Goal: Task Accomplishment & Management: Complete application form

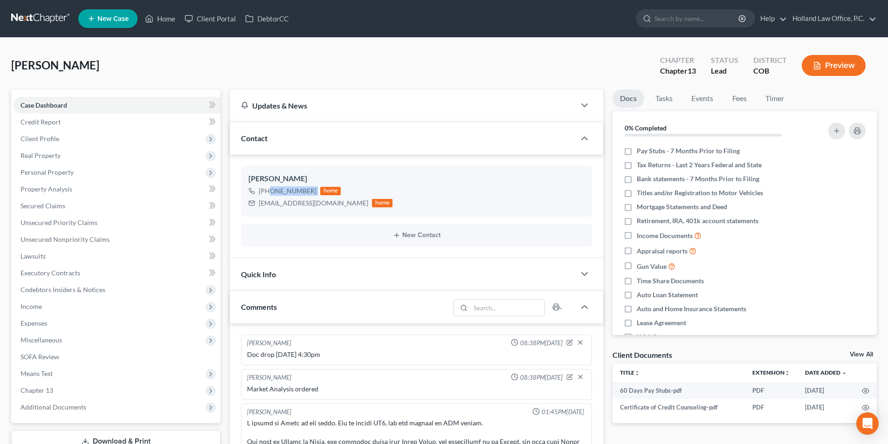
scroll to position [221, 0]
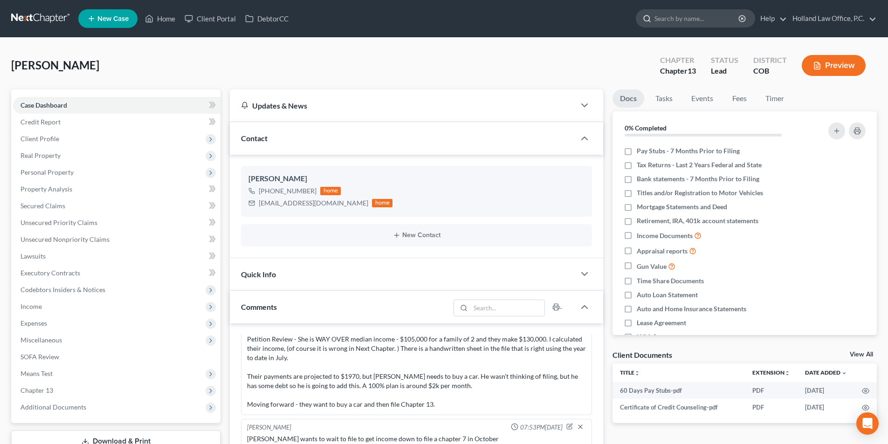
click at [685, 24] on input "search" at bounding box center [697, 18] width 85 height 17
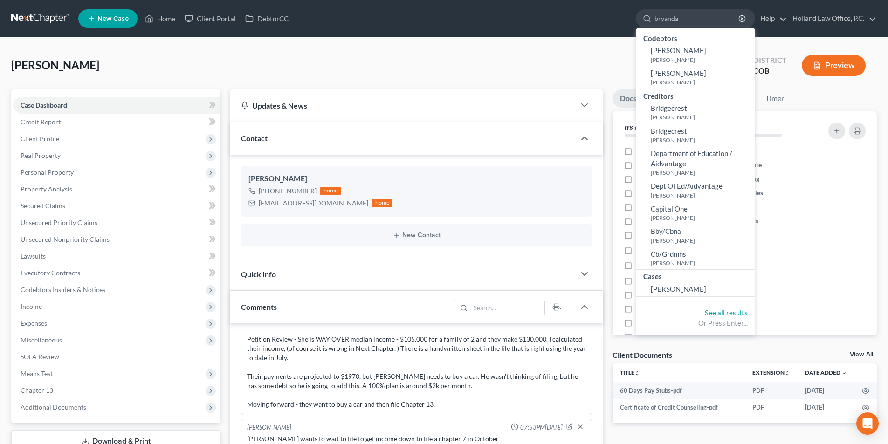
type input "bryanda"
click at [559, 73] on div "[PERSON_NAME] Upgraded Chapter Chapter 13 Status Lead District COB Preview" at bounding box center [444, 69] width 866 height 41
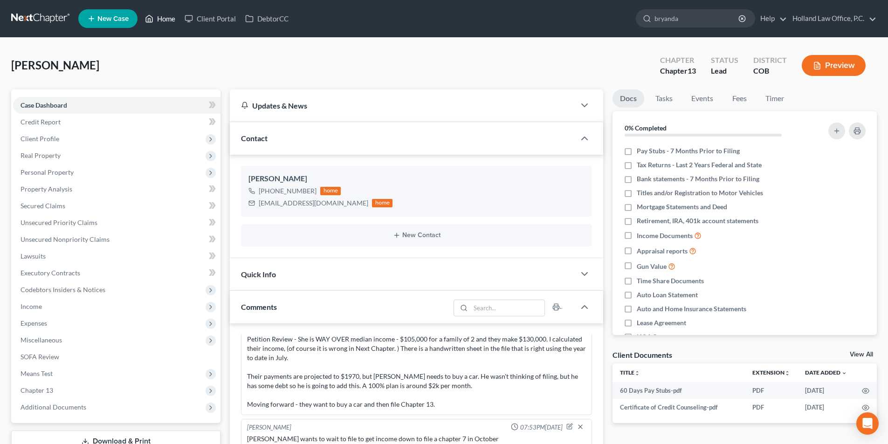
click at [167, 21] on link "Home" at bounding box center [160, 18] width 40 height 17
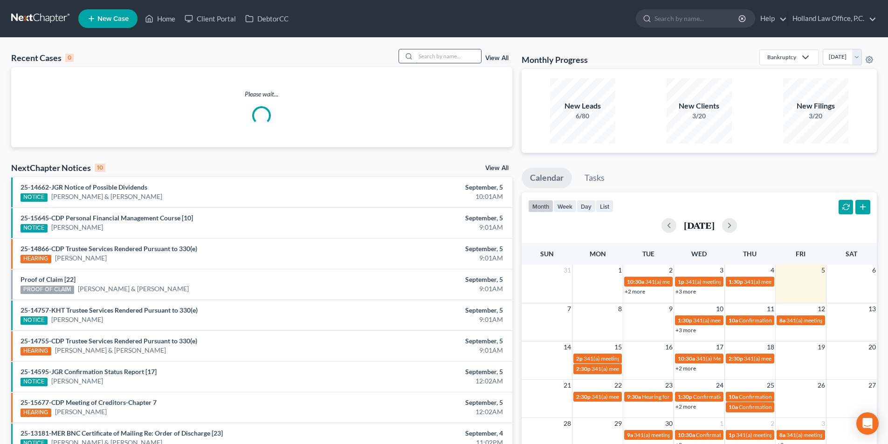
click at [434, 54] on input "search" at bounding box center [448, 56] width 65 height 14
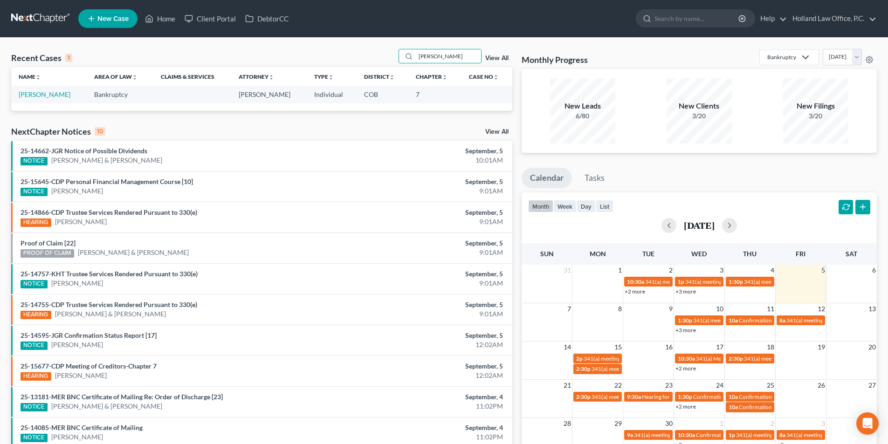
type input "[PERSON_NAME]"
click at [63, 95] on td "[PERSON_NAME]" at bounding box center [49, 94] width 76 height 17
click at [47, 95] on link "[PERSON_NAME]" at bounding box center [45, 94] width 52 height 8
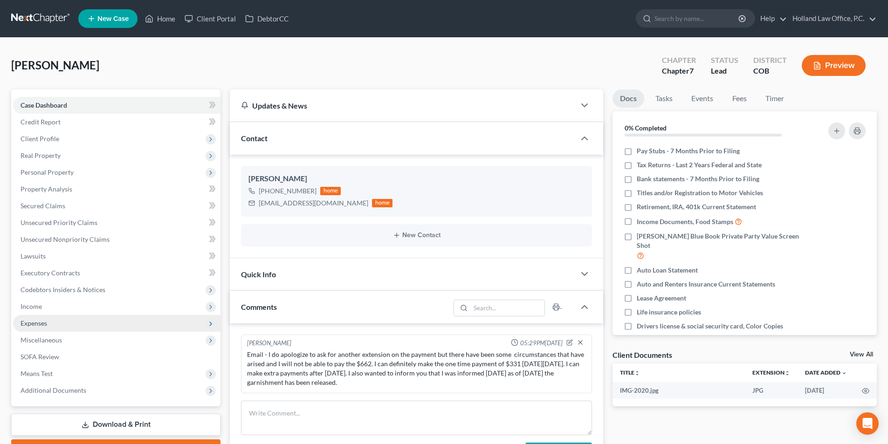
drag, startPoint x: 46, startPoint y: 338, endPoint x: 86, endPoint y: 322, distance: 43.3
click at [46, 339] on span "Miscellaneous" at bounding box center [41, 340] width 41 height 8
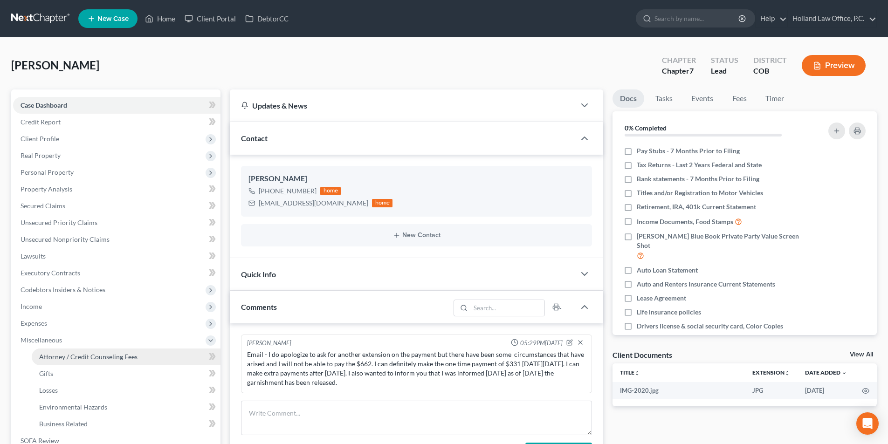
click at [76, 356] on span "Attorney / Credit Counseling Fees" at bounding box center [88, 357] width 98 height 8
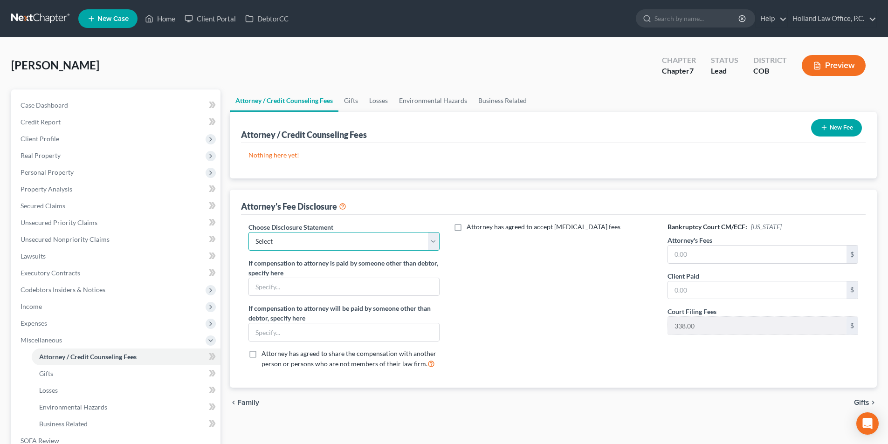
click at [350, 241] on select "Select Disclosure" at bounding box center [343, 241] width 191 height 19
select select "0"
click at [248, 232] on select "Select Disclosure" at bounding box center [343, 241] width 191 height 19
click at [673, 255] on input "text" at bounding box center [757, 255] width 179 height 18
type input "2,982.00"
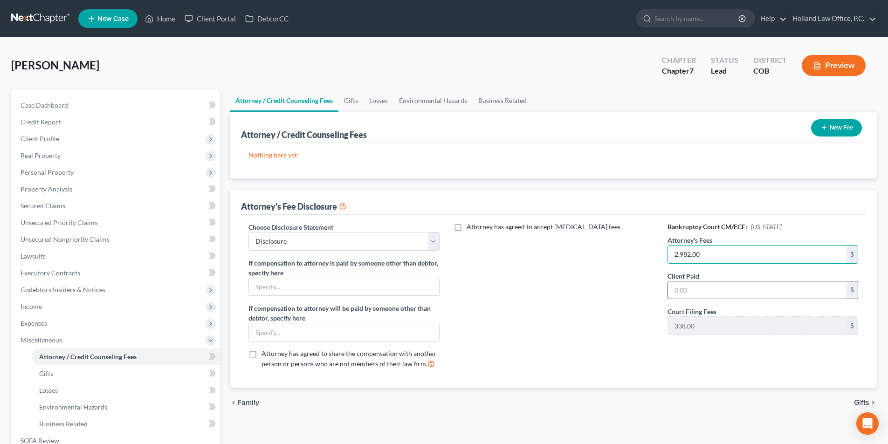
click at [675, 294] on input "text" at bounding box center [757, 291] width 179 height 18
type input "2,982.00"
click at [838, 129] on button "New Fee" at bounding box center [836, 127] width 51 height 17
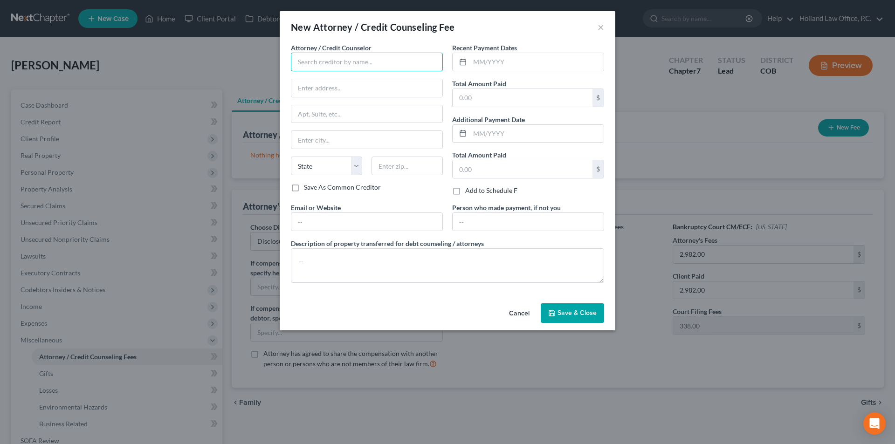
click at [324, 60] on input "text" at bounding box center [367, 62] width 152 height 19
type input "Holland Law Office"
click at [321, 80] on div "Holland Law Office" at bounding box center [346, 78] width 97 height 9
type input "[STREET_ADDRESS][PERSON_NAME]"
type input "Loveland"
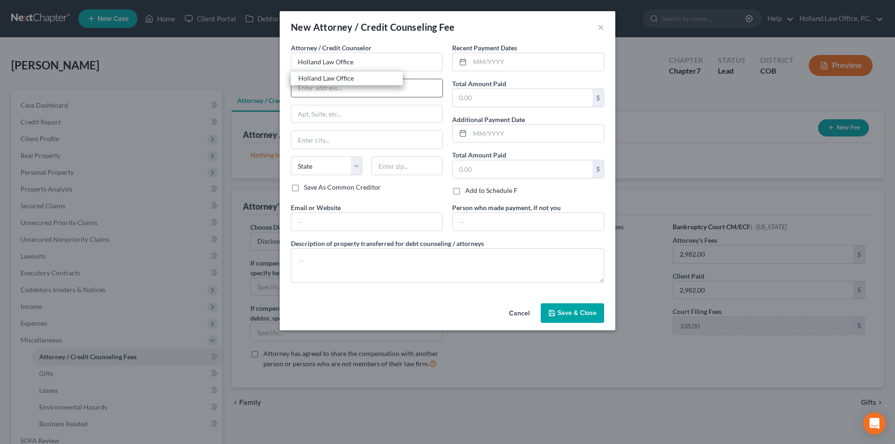
select select "5"
type input "80538"
click at [489, 66] on input "text" at bounding box center [537, 62] width 134 height 18
type input "[DATE]"
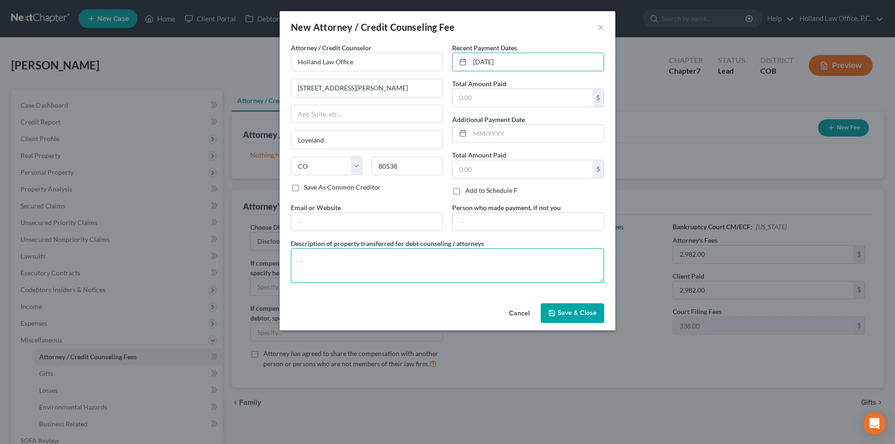
click at [326, 256] on textarea at bounding box center [447, 265] width 313 height 34
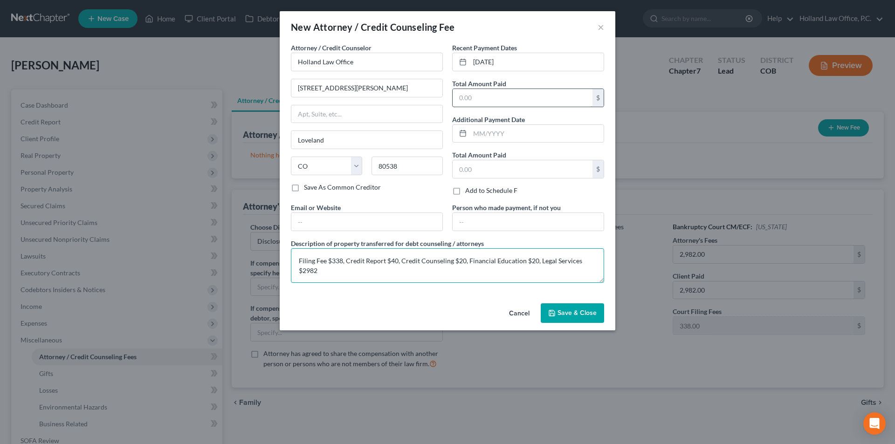
type textarea "Filing Fee $338, Credit Report $40, Credit Counseling $20, Financial Education …"
click at [500, 103] on input "text" at bounding box center [523, 98] width 140 height 18
type input "3,400"
click at [559, 311] on span "Save & Close" at bounding box center [577, 313] width 39 height 8
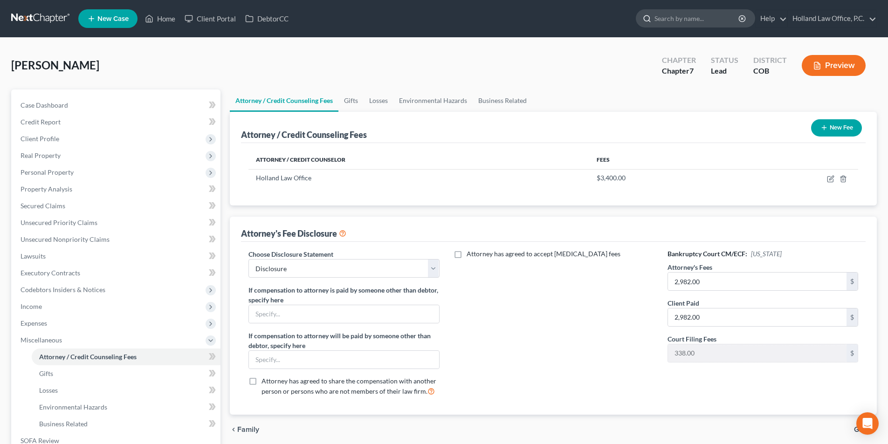
click at [666, 19] on input "search" at bounding box center [697, 18] width 85 height 17
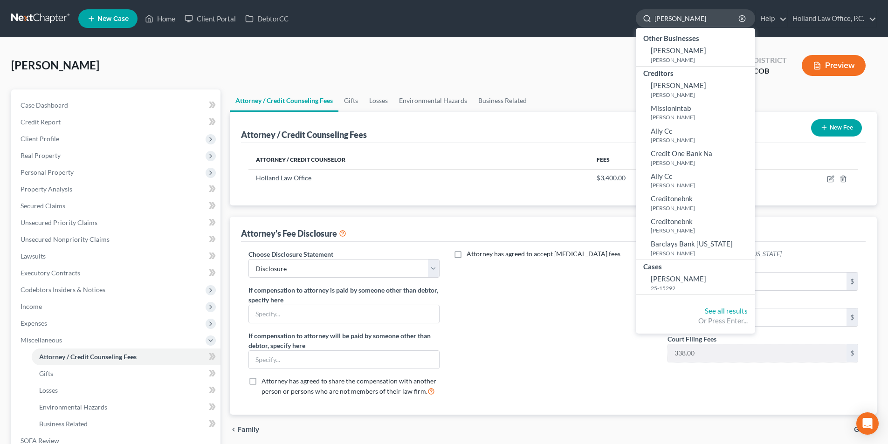
drag, startPoint x: 682, startPoint y: 18, endPoint x: 636, endPoint y: 19, distance: 46.6
click at [636, 19] on div "[PERSON_NAME]" at bounding box center [695, 18] width 119 height 18
type input "[PERSON_NAME]"
click at [675, 51] on span "[PERSON_NAME]" at bounding box center [678, 50] width 55 height 8
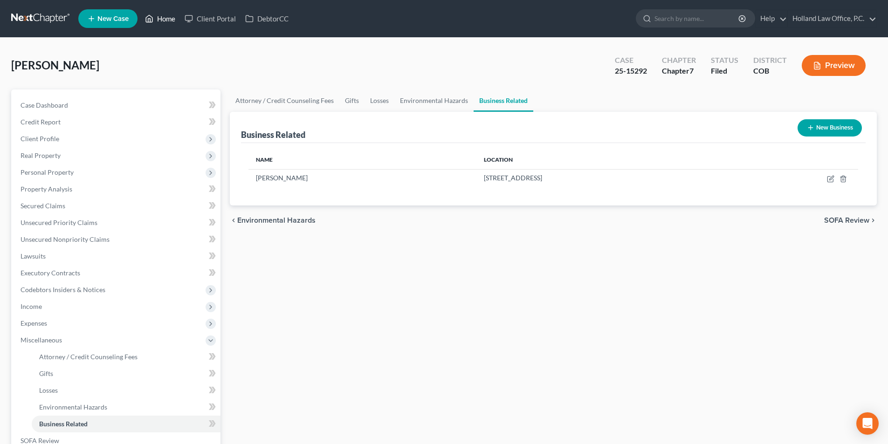
click at [168, 21] on link "Home" at bounding box center [160, 18] width 40 height 17
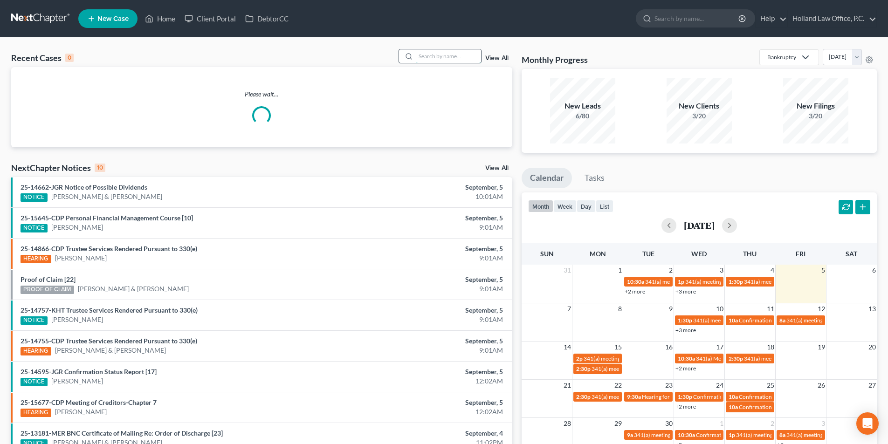
click at [437, 59] on input "search" at bounding box center [448, 56] width 65 height 14
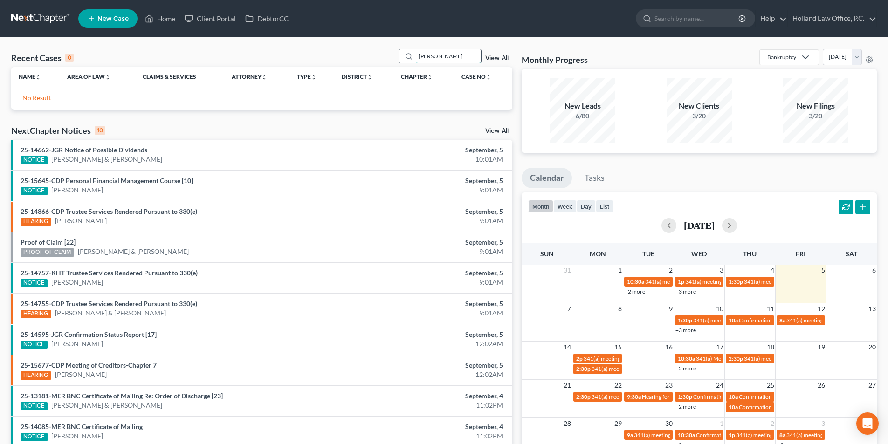
drag, startPoint x: 460, startPoint y: 58, endPoint x: 423, endPoint y: 58, distance: 37.3
click at [420, 57] on input "[PERSON_NAME]" at bounding box center [448, 56] width 65 height 14
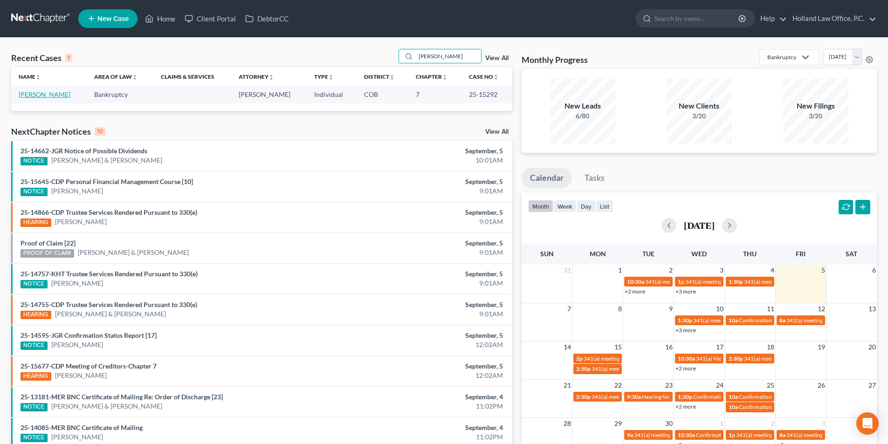
type input "[PERSON_NAME]"
click at [61, 95] on link "[PERSON_NAME]" at bounding box center [45, 94] width 52 height 8
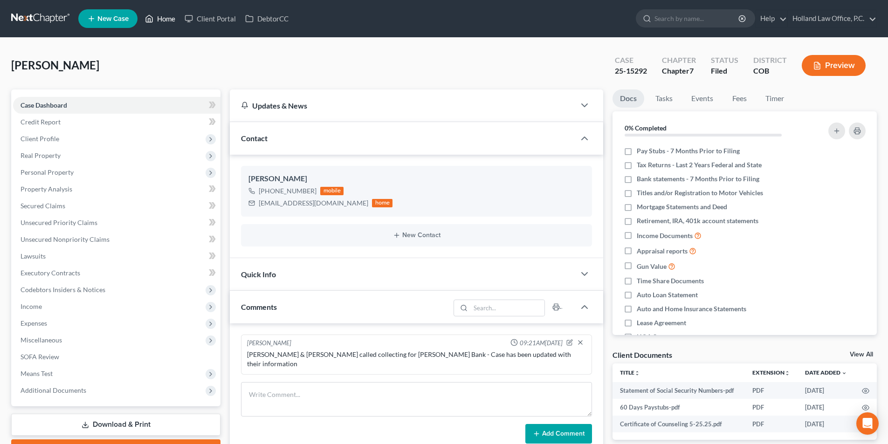
drag, startPoint x: 167, startPoint y: 19, endPoint x: 380, endPoint y: 31, distance: 213.4
click at [167, 19] on link "Home" at bounding box center [160, 18] width 40 height 17
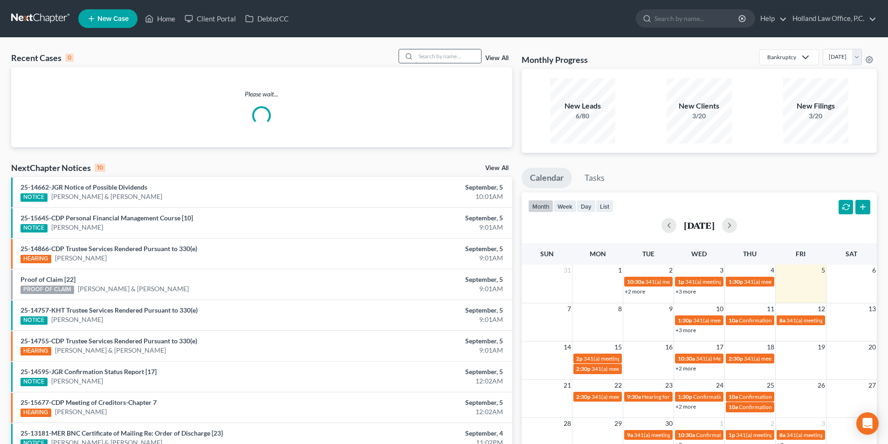
click at [432, 53] on input "search" at bounding box center [448, 56] width 65 height 14
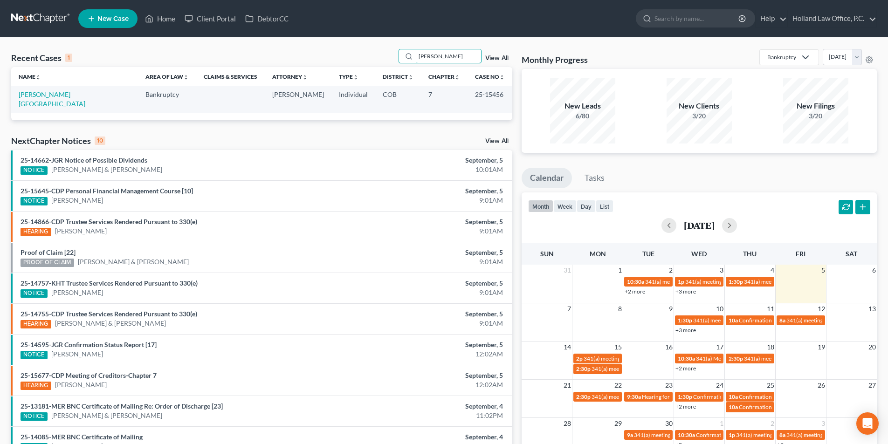
type input "[PERSON_NAME]"
